Goal: Transaction & Acquisition: Download file/media

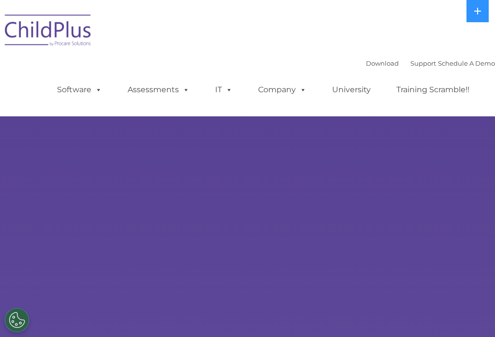
select select "MEDIUM"
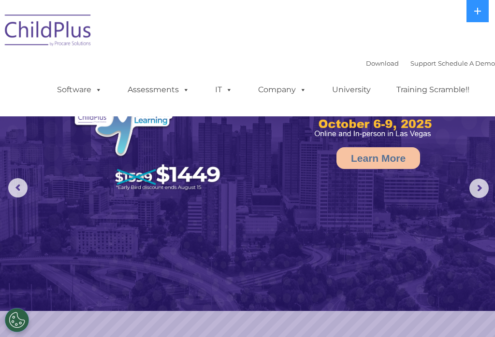
click at [368, 67] on link "Download" at bounding box center [382, 63] width 33 height 8
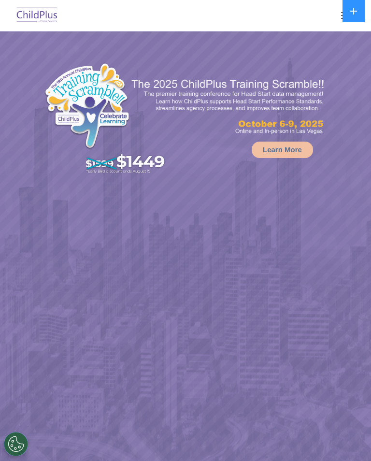
select select "MEDIUM"
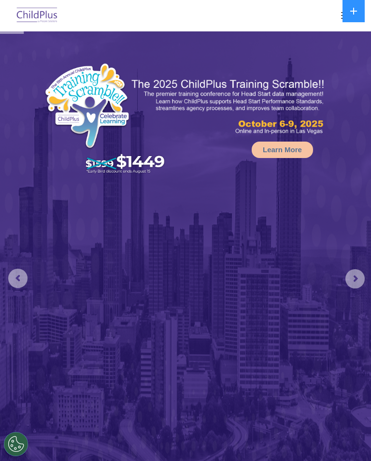
click at [355, 17] on button at bounding box center [354, 11] width 22 height 22
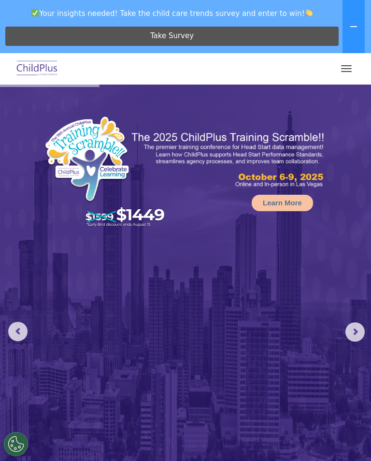
click at [357, 30] on button at bounding box center [354, 26] width 22 height 53
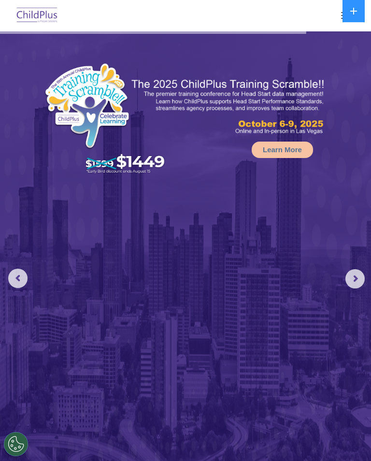
click at [336, 15] on button "button" at bounding box center [346, 15] width 20 height 15
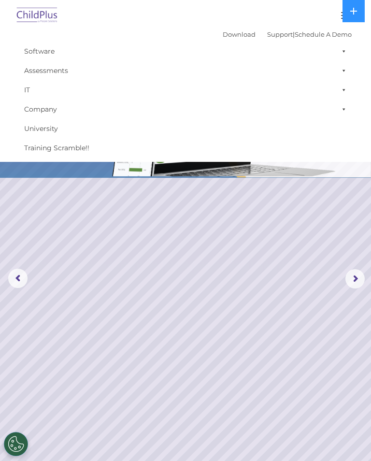
click at [80, 56] on link "Software" at bounding box center [185, 51] width 332 height 19
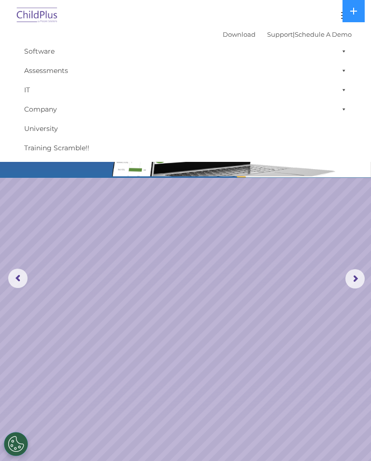
click at [235, 32] on link "Download" at bounding box center [239, 34] width 33 height 8
